Goal: Task Accomplishment & Management: Use online tool/utility

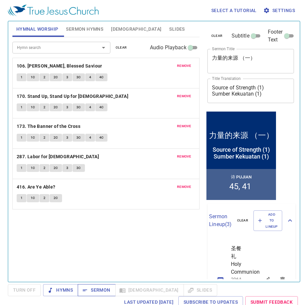
click at [94, 287] on span "Sermon" at bounding box center [96, 290] width 27 height 8
click at [83, 34] on button "Sermon Hymns" at bounding box center [84, 29] width 45 height 16
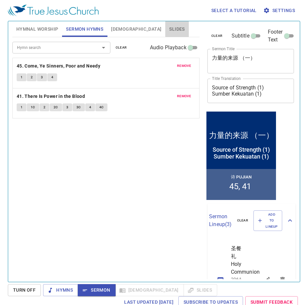
click at [169, 28] on span "Slides" at bounding box center [176, 29] width 15 height 8
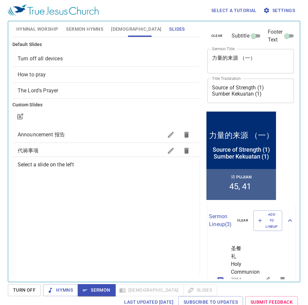
click at [55, 73] on span "How to pray" at bounding box center [106, 75] width 177 height 8
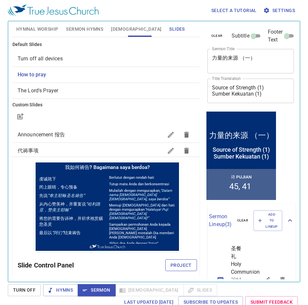
click at [177, 264] on span "Project" at bounding box center [180, 265] width 21 height 8
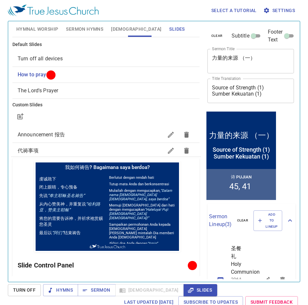
click at [28, 28] on span "Hymnal Worship" at bounding box center [37, 29] width 42 height 8
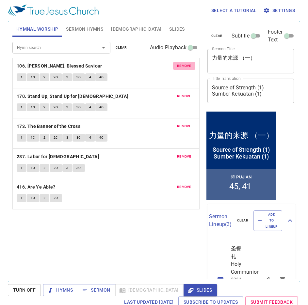
click at [183, 65] on span "remove" at bounding box center [184, 66] width 14 height 6
click at [183, 93] on span "remove" at bounding box center [184, 96] width 14 height 6
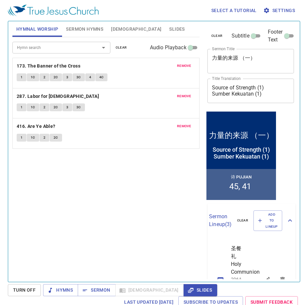
click at [183, 65] on span "remove" at bounding box center [184, 66] width 14 height 6
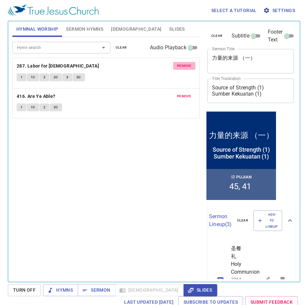
click at [183, 65] on span "remove" at bounding box center [184, 66] width 14 height 6
click at [183, 93] on span "remove" at bounding box center [184, 96] width 14 height 6
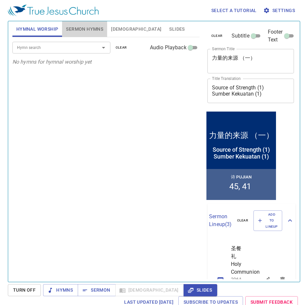
click at [84, 29] on span "Sermon Hymns" at bounding box center [84, 29] width 37 height 8
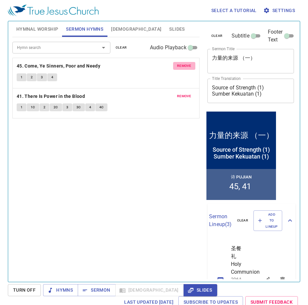
click at [188, 68] on span "remove" at bounding box center [184, 66] width 14 height 6
click at [188, 93] on span "remove" at bounding box center [184, 96] width 14 height 6
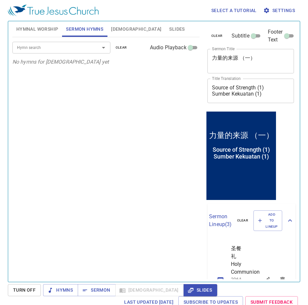
click at [33, 51] on input "Hymn search" at bounding box center [51, 48] width 75 height 8
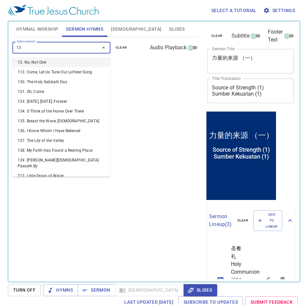
type input "130"
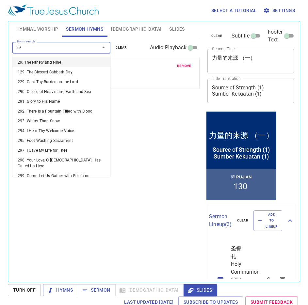
type input "296"
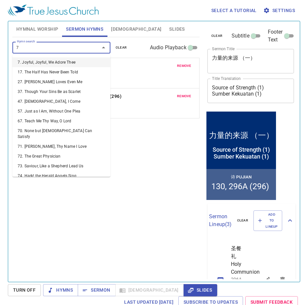
type input "79"
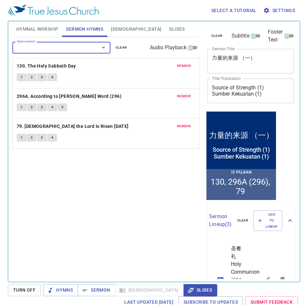
click at [185, 96] on span "remove" at bounding box center [184, 96] width 14 height 6
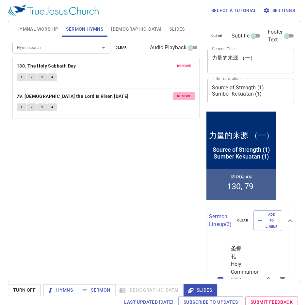
click at [185, 96] on span "remove" at bounding box center [184, 96] width 14 height 6
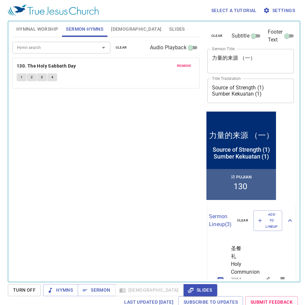
click at [68, 43] on div "Hymn search" at bounding box center [61, 47] width 98 height 11
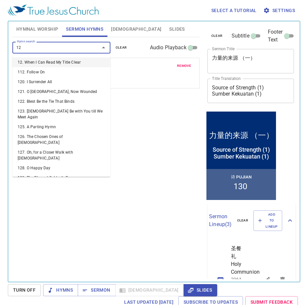
type input "120"
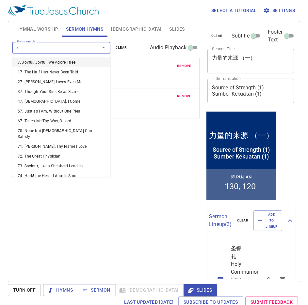
type input "79"
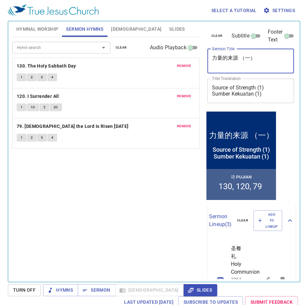
drag, startPoint x: 256, startPoint y: 58, endPoint x: 203, endPoint y: 54, distance: 53.3
click at [0, 0] on div "clear Subtitle Footer Text Sermon Title 力量的来源 （一） x Sermon Title Title Translat…" at bounding box center [0, 0] width 0 height 0
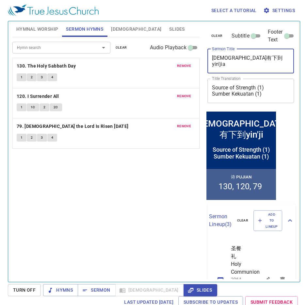
type textarea "耶稣有下到yin'jian"
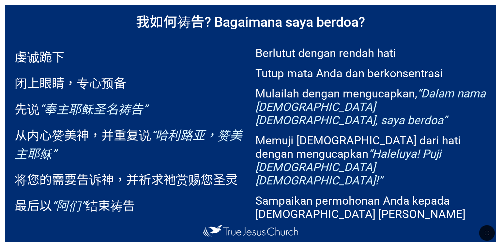
drag, startPoint x: 489, startPoint y: 232, endPoint x: 489, endPoint y: 251, distance: 18.9
click at [489, 232] on icon "button" at bounding box center [487, 233] width 5 height 5
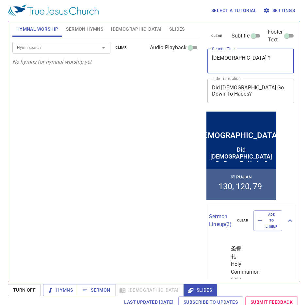
drag, startPoint x: 264, startPoint y: 57, endPoint x: 180, endPoint y: 61, distance: 84.0
click at [180, 61] on div "Hymnal Worship Sermon Hymns Bible Slides Hymn search Hymn search clear Audio Pl…" at bounding box center [154, 149] width 288 height 261
click at [278, 55] on textarea "[DEMOGRAPHIC_DATA]？" at bounding box center [251, 61] width 78 height 12
drag, startPoint x: 269, startPoint y: 60, endPoint x: 181, endPoint y: 59, distance: 88.1
click at [181, 59] on div "Hymnal Worship Sermon Hymns Bible Slides Hymn search Hymn search clear Audio Pl…" at bounding box center [154, 149] width 288 height 261
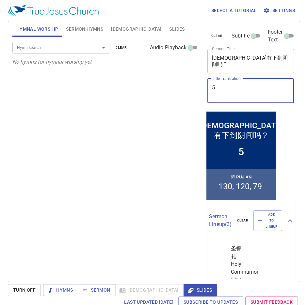
type textarea "Did [DEMOGRAPHIC_DATA] Go Down To Hades?"
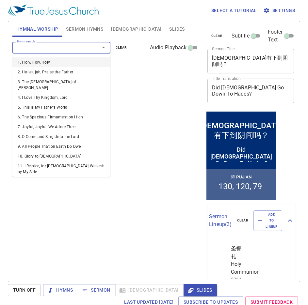
click at [42, 47] on input "Hymn search" at bounding box center [51, 48] width 75 height 8
type input "5"
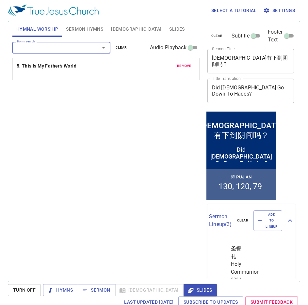
type input "."
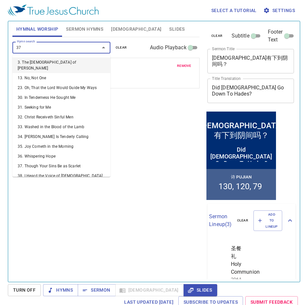
type input "377"
type input "399"
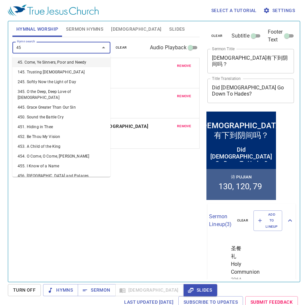
type input "452"
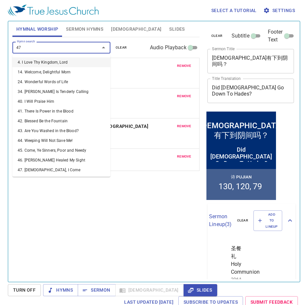
type input "471"
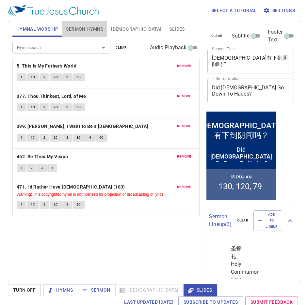
click at [85, 23] on button "Sermon Hymns" at bounding box center [84, 29] width 45 height 16
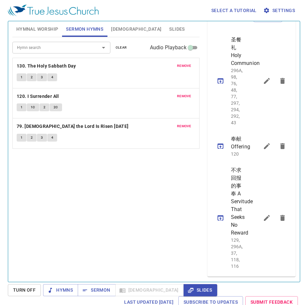
scroll to position [264, 0]
click at [0, 0] on icon "sermon lineup list" at bounding box center [0, 0] width 0 height 0
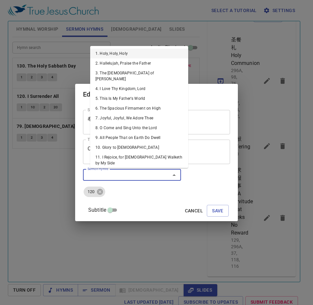
click at [121, 176] on input "Sermon Hymns" at bounding box center [122, 175] width 75 height 8
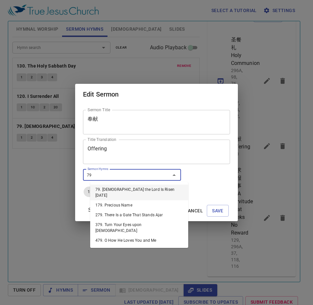
type input "7"
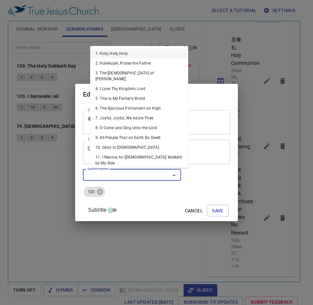
click at [186, 215] on span "Cancel" at bounding box center [194, 211] width 18 height 8
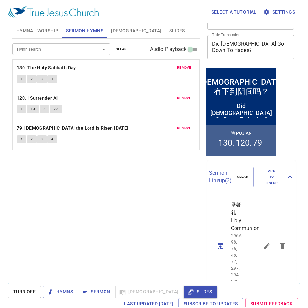
scroll to position [0, 0]
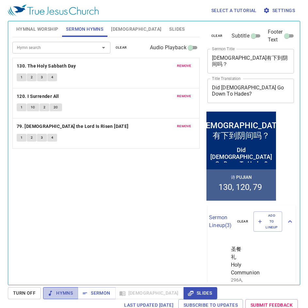
click at [0, 0] on span "Hymns" at bounding box center [0, 0] width 0 height 0
